Goal: Task Accomplishment & Management: Manage account settings

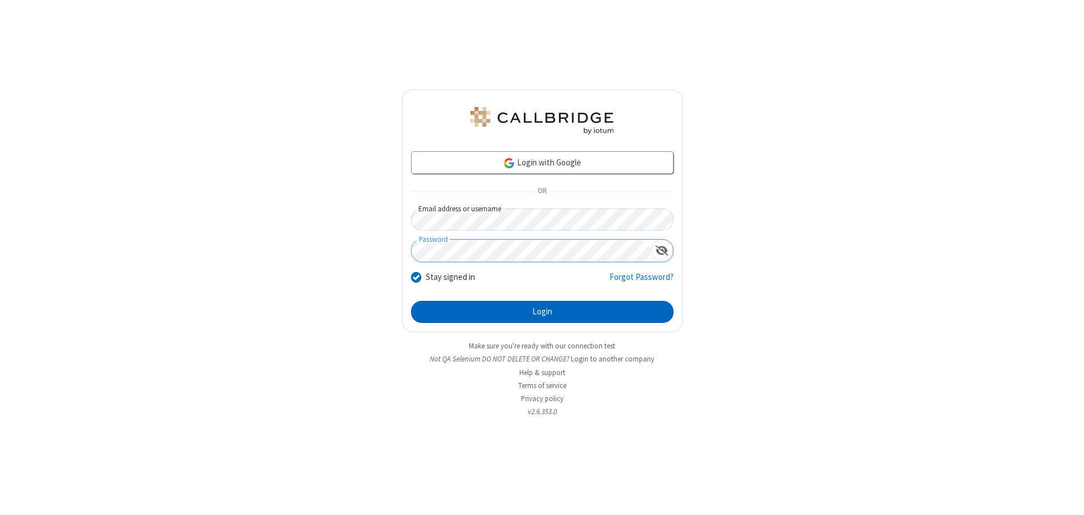
click at [542, 312] on button "Login" at bounding box center [542, 312] width 262 height 23
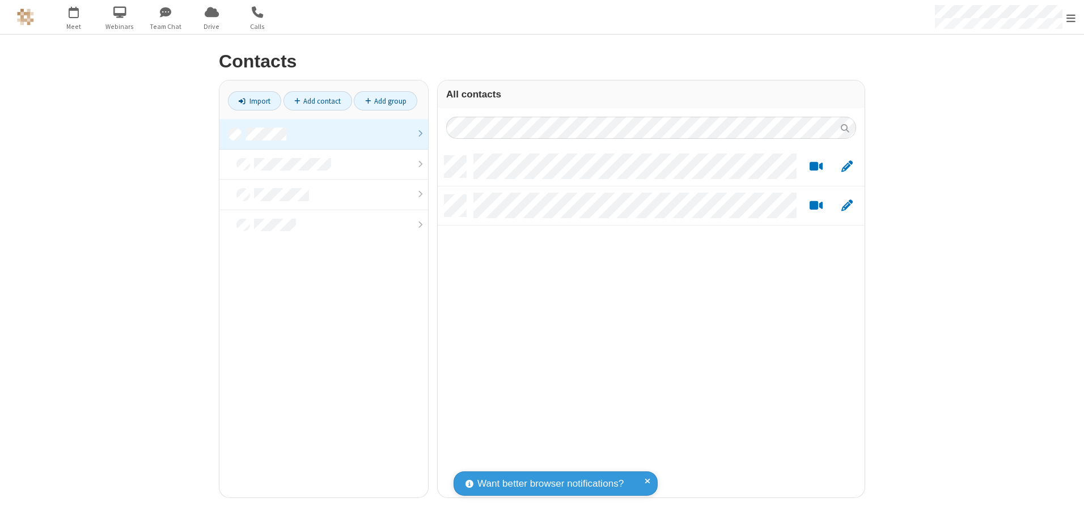
scroll to position [342, 418]
click at [324, 134] on link at bounding box center [323, 134] width 209 height 31
click at [317, 101] on link "Add contact" at bounding box center [317, 100] width 69 height 19
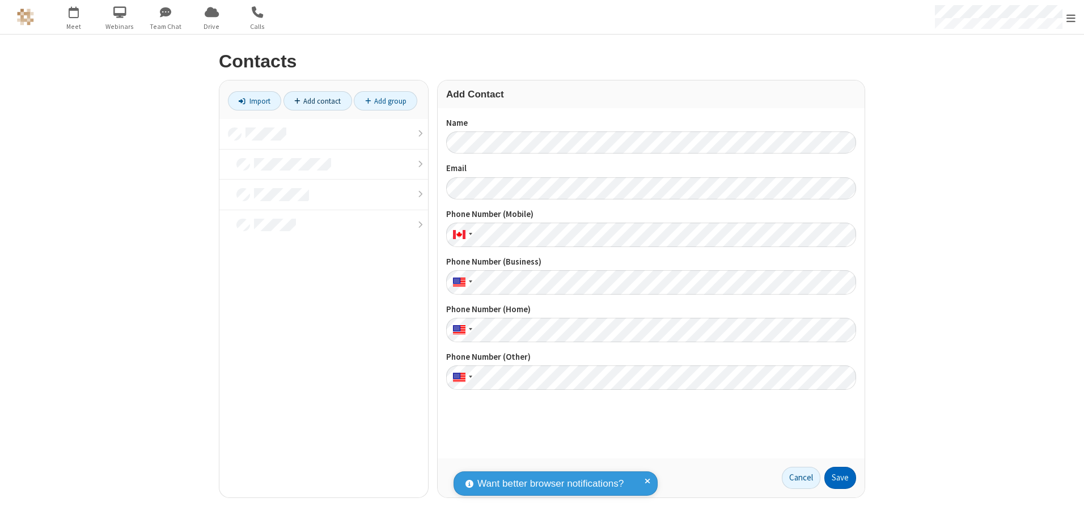
click at [840, 478] on button "Save" at bounding box center [840, 478] width 32 height 23
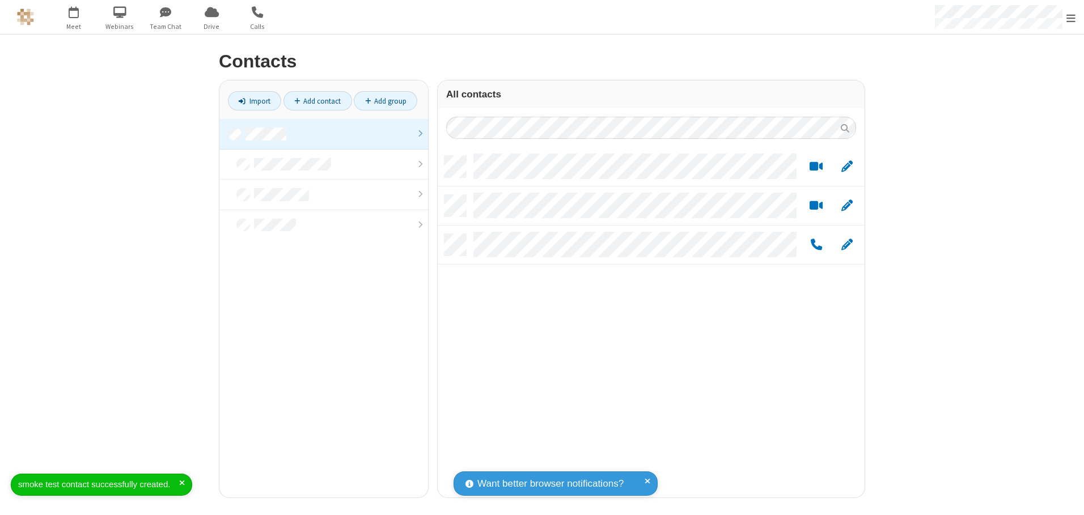
scroll to position [342, 418]
